Goal: Transaction & Acquisition: Book appointment/travel/reservation

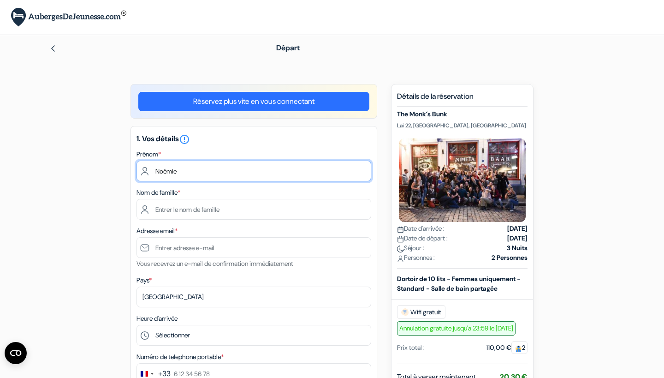
type input "Noémie"
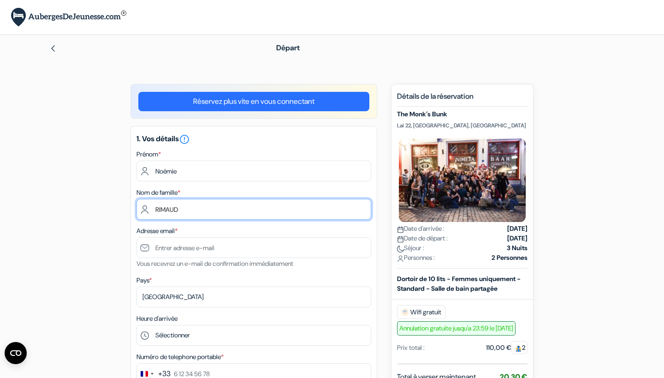
type input "RIMAUD"
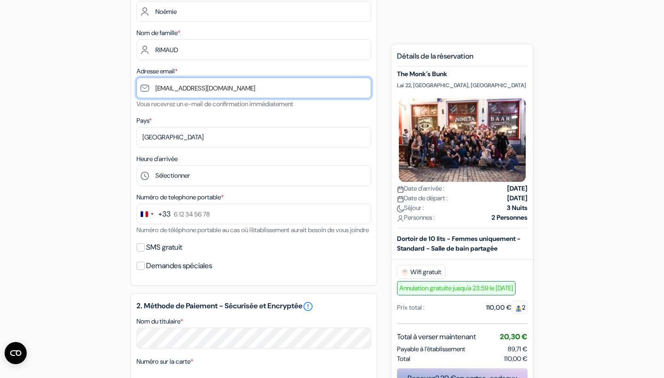
scroll to position [166, 0]
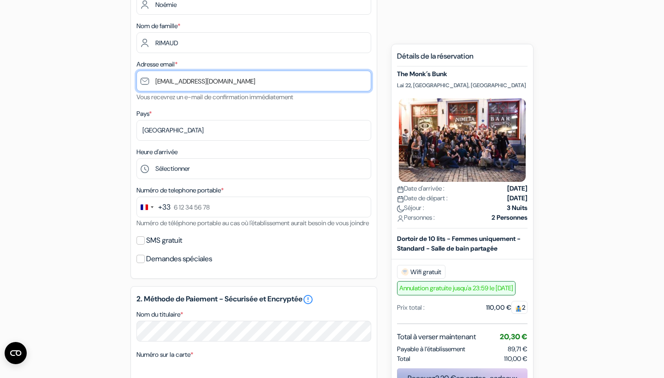
type input "[EMAIL_ADDRESS][DOMAIN_NAME]"
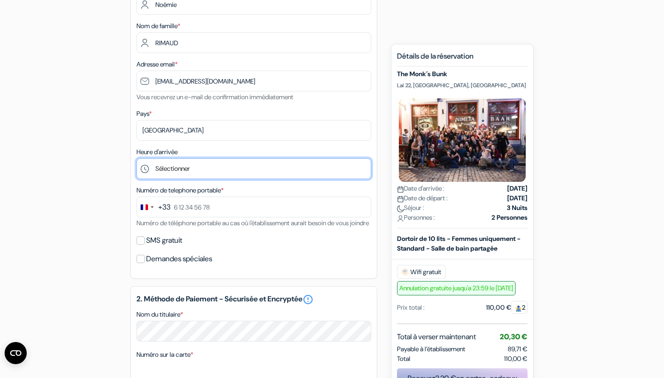
select select "19"
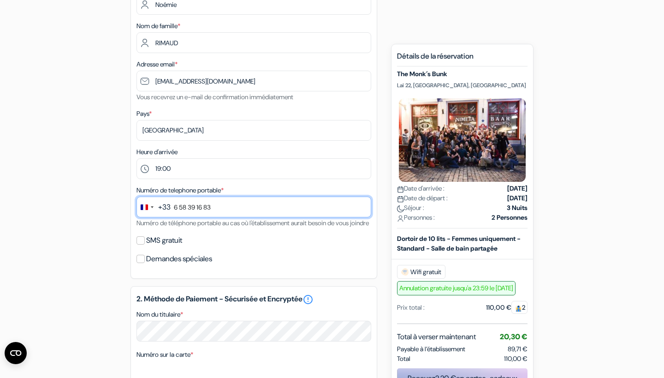
type input "6 58 39 16 83"
click at [139, 244] on input "SMS gratuit" at bounding box center [140, 240] width 8 height 8
checkbox input "true"
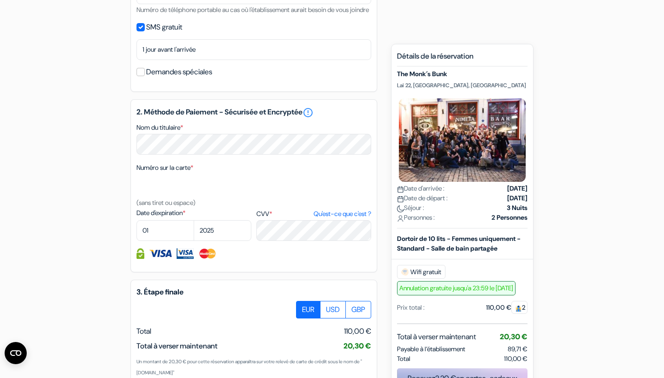
scroll to position [380, 0]
select select "03"
select select "2029"
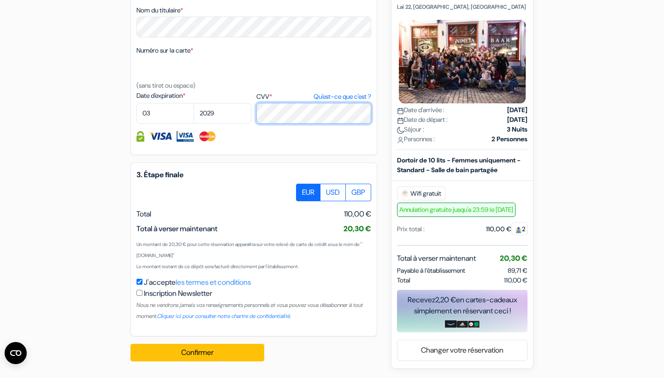
scroll to position [508, 0]
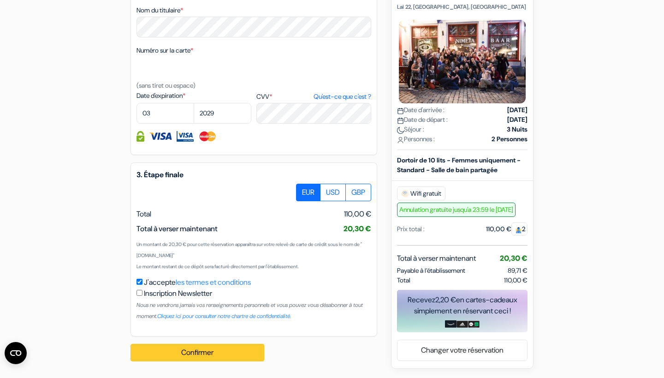
click at [225, 352] on button "Confirmer Loading..." at bounding box center [197, 352] width 134 height 18
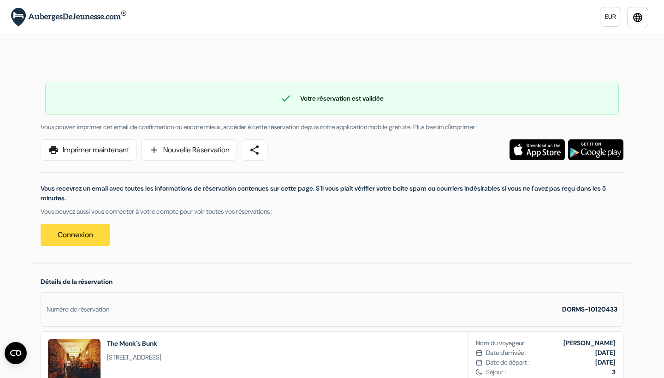
click at [549, 2] on div "EUR language × Vous êtes maintenant connecté!" at bounding box center [332, 17] width 664 height 35
